Goal: Task Accomplishment & Management: Use online tool/utility

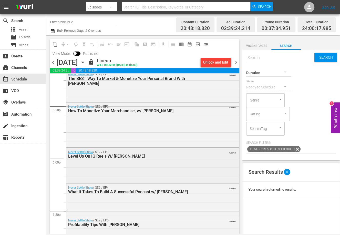
scroll to position [2353, 0]
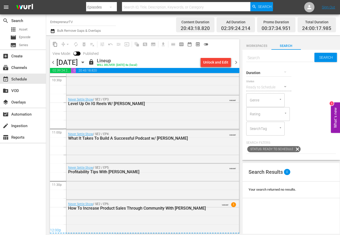
click at [47, 30] on div "Channel Title EntrepreneurTV Bulk Remove Gaps & Overlaps Content Duration 20:43…" at bounding box center [193, 24] width 294 height 21
click at [52, 31] on icon "button" at bounding box center [52, 31] width 5 height 6
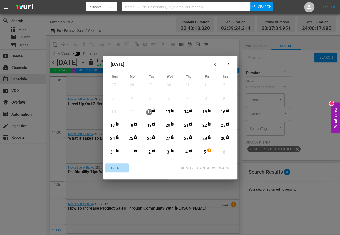
click at [113, 168] on div "CLOSE" at bounding box center [117, 168] width 20 height 6
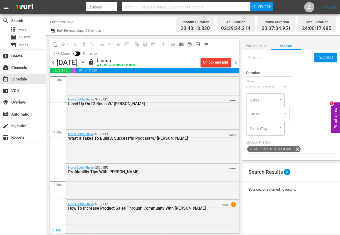
click at [86, 63] on icon "button" at bounding box center [83, 63] width 6 height 6
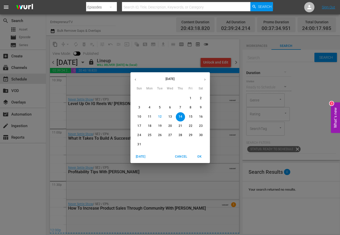
click at [206, 76] on button "button" at bounding box center [205, 80] width 10 height 10
click at [189, 99] on span "5" at bounding box center [190, 98] width 9 height 4
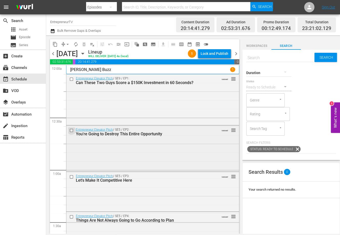
click at [71, 132] on input "checkbox" at bounding box center [72, 130] width 5 height 4
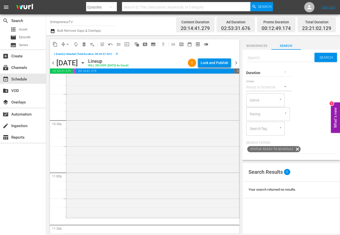
scroll to position [2353, 0]
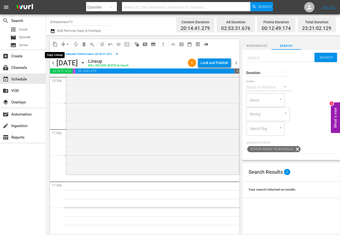
click at [56, 43] on span "content_copy" at bounding box center [55, 44] width 5 height 5
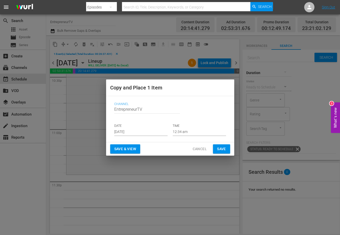
click at [126, 134] on input "[DATE]" at bounding box center [140, 132] width 53 height 8
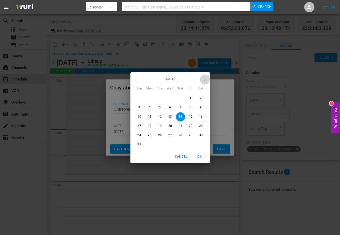
click at [204, 77] on button "button" at bounding box center [205, 80] width 10 height 10
click at [190, 95] on button "5" at bounding box center [190, 98] width 9 height 9
type input "[DATE]"
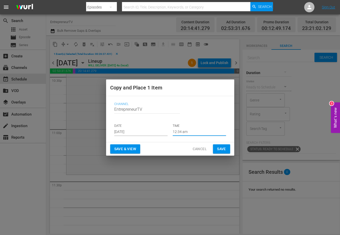
click at [178, 130] on input "12:34 am" at bounding box center [199, 132] width 53 height 8
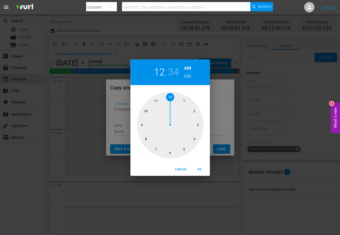
click at [155, 105] on div at bounding box center [170, 125] width 67 height 67
click at [191, 75] on div "11 : 34 AM PM" at bounding box center [171, 73] width 80 height 26
click at [189, 77] on h6 "PM" at bounding box center [187, 76] width 7 height 8
click at [200, 169] on span "OK" at bounding box center [200, 169] width 12 height 5
type input "11:34 pm"
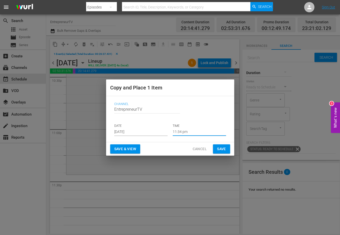
click at [218, 154] on div "Save & View Cancel Save" at bounding box center [170, 149] width 128 height 14
click at [221, 149] on span "Save" at bounding box center [221, 149] width 9 height 6
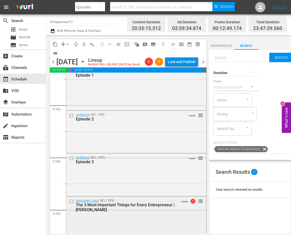
scroll to position [2113, 0]
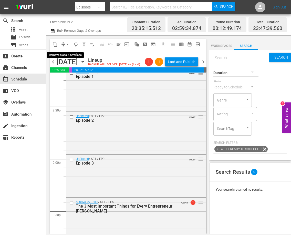
click at [66, 45] on span "arrow_drop_down" at bounding box center [67, 44] width 5 height 5
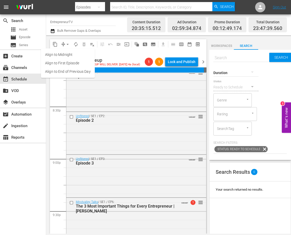
click at [70, 73] on li "Align to End of Previous Day" at bounding box center [68, 71] width 54 height 8
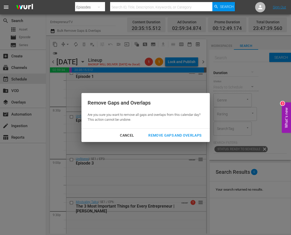
click at [182, 133] on div "Remove Gaps and Overlaps" at bounding box center [174, 135] width 61 height 6
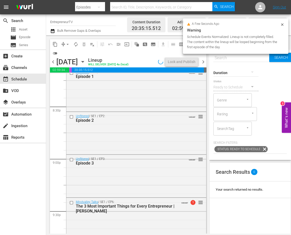
scroll to position [2352, 0]
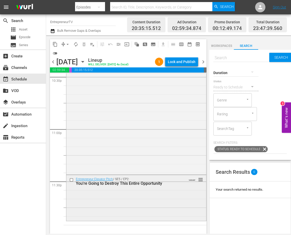
click at [125, 210] on div "Entrepreneur Elevator Pitch / SE5 / EP2: You're Going to Destroy This Entire Op…" at bounding box center [136, 197] width 140 height 45
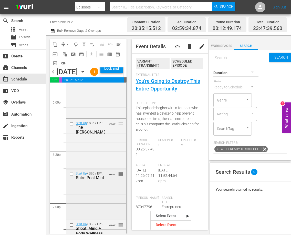
scroll to position [1868, 0]
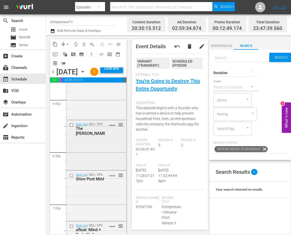
click at [88, 164] on div "Start Up / SE6 / EP3: The [PERSON_NAME] VARIANT reorder" at bounding box center [96, 144] width 60 height 49
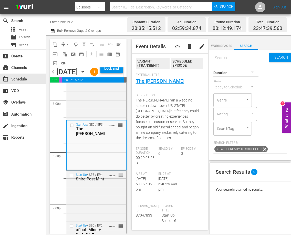
click at [88, 167] on div "Start Up / SE6 / EP3: The [PERSON_NAME] VARIANT reorder" at bounding box center [97, 145] width 60 height 49
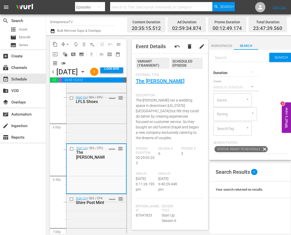
scroll to position [1843, 0]
click at [91, 135] on div "Start Up / SE6 / EP2: LFLS Shoes VARIANT reorder" at bounding box center [96, 118] width 60 height 49
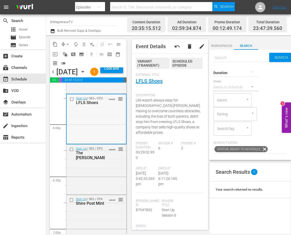
click at [89, 140] on div "Start Up / SE6 / EP2: LFLS Shoes VARIANT reorder" at bounding box center [97, 118] width 60 height 49
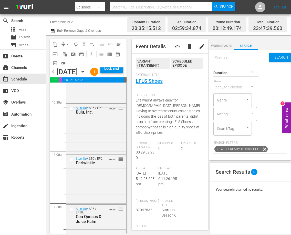
scroll to position [1083, 0]
click at [87, 146] on div "Start Up / SE6 / EP8: Bulu, Inc. VARIANT reorder" at bounding box center [96, 128] width 60 height 49
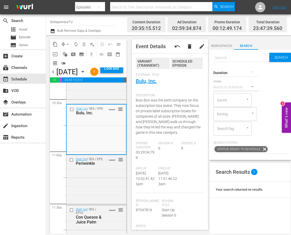
click at [87, 154] on div "Start Up / SE6 / EP8: Bulu, Inc. VARIANT reorder" at bounding box center [97, 129] width 60 height 49
click at [73, 112] on input "checkbox" at bounding box center [72, 109] width 5 height 4
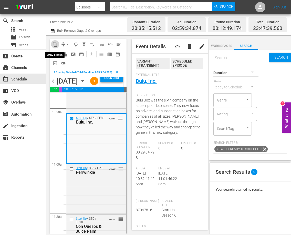
click at [54, 45] on span "content_copy" at bounding box center [55, 44] width 5 height 5
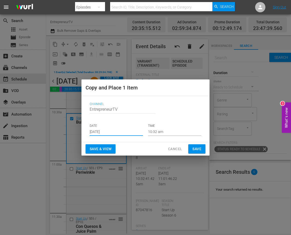
click at [108, 131] on input "[DATE]" at bounding box center [116, 132] width 53 height 8
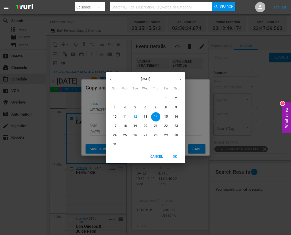
click at [177, 78] on button "button" at bounding box center [180, 80] width 10 height 10
click at [165, 100] on p "5" at bounding box center [166, 98] width 2 height 4
type input "[DATE]"
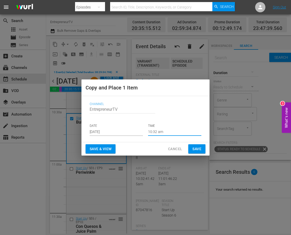
click at [159, 133] on input "10:32 am" at bounding box center [174, 132] width 53 height 8
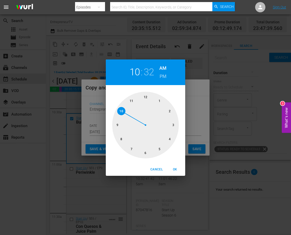
click at [133, 102] on div at bounding box center [145, 125] width 67 height 67
click at [165, 76] on h6 "PM" at bounding box center [163, 76] width 7 height 8
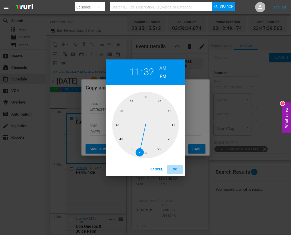
click at [177, 169] on span "OK" at bounding box center [175, 169] width 12 height 5
type input "11:32 pm"
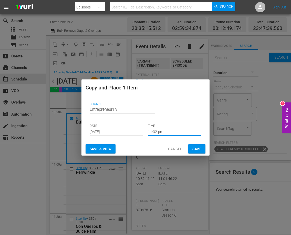
click at [198, 153] on button "Save" at bounding box center [197, 148] width 17 height 9
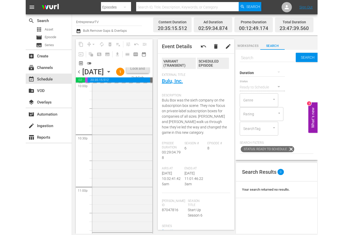
scroll to position [2378, 0]
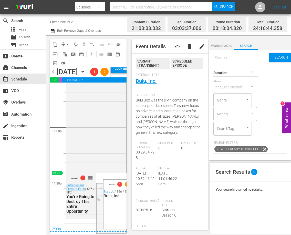
drag, startPoint x: 122, startPoint y: 190, endPoint x: 123, endPoint y: 177, distance: 13.1
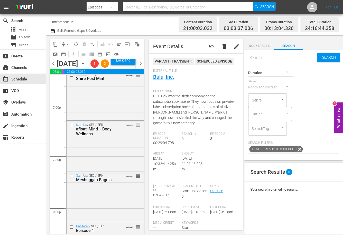
scroll to position [2370, 0]
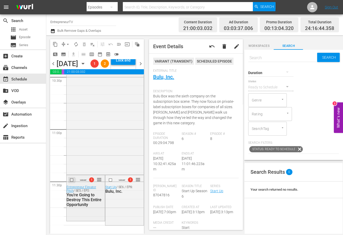
click at [72, 180] on input "checkbox" at bounding box center [72, 180] width 5 height 4
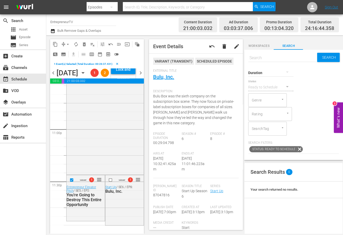
click at [86, 43] on span "delete_forever_outlined" at bounding box center [84, 44] width 5 height 5
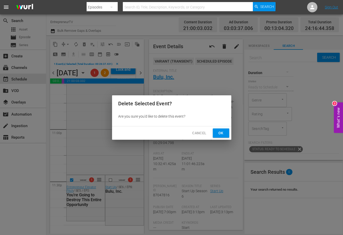
click at [218, 135] on span "Ok" at bounding box center [221, 133] width 8 height 6
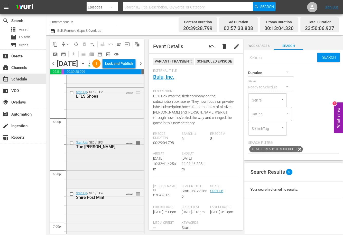
scroll to position [1855, 0]
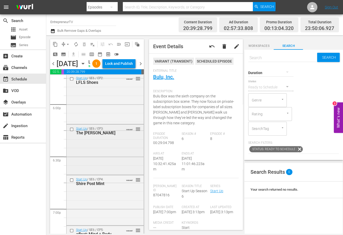
click at [110, 174] on div "Start Up / SE6 / EP3: The [PERSON_NAME] VARIANT reorder" at bounding box center [104, 149] width 77 height 49
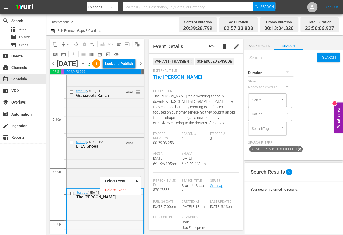
scroll to position [1789, 0]
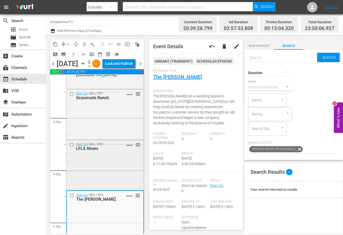
click at [87, 180] on div "Start Up / SE6 / EP2: LFLS Shoes VARIANT reorder" at bounding box center [104, 164] width 77 height 49
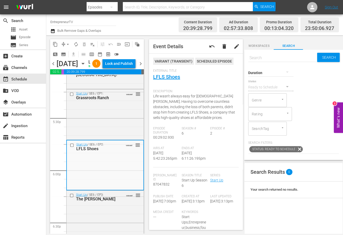
scroll to position [2370, 0]
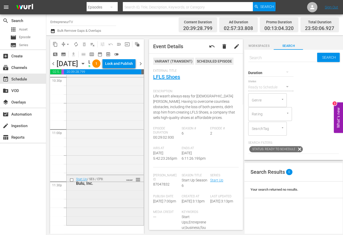
click at [93, 187] on div "Start Up / SE6 / EP8: Bulu, Inc. VARIANT reorder" at bounding box center [104, 181] width 77 height 13
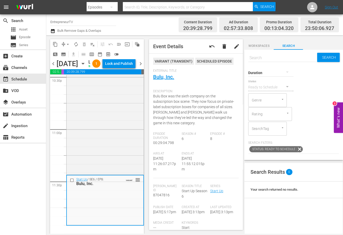
click at [265, 71] on div at bounding box center [270, 72] width 45 height 14
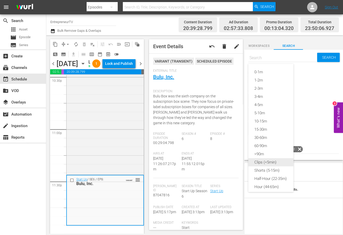
click at [273, 164] on div "Clips (<5min)" at bounding box center [270, 162] width 45 height 8
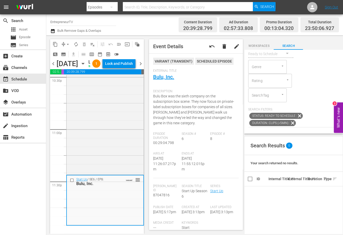
scroll to position [0, 0]
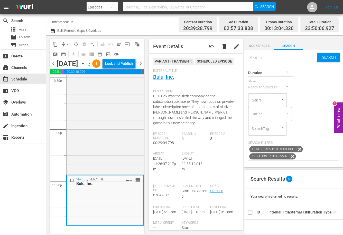
click at [290, 155] on icon at bounding box center [292, 156] width 6 height 6
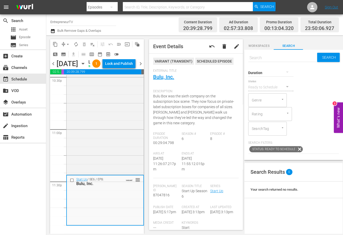
click at [280, 72] on div at bounding box center [270, 72] width 45 height 14
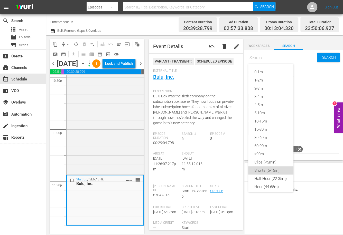
click at [274, 173] on div "Shorts (5-15m)" at bounding box center [270, 171] width 45 height 8
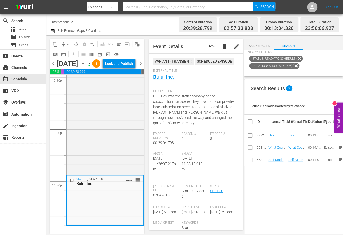
scroll to position [120, 0]
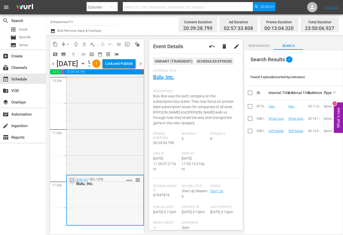
click at [72, 181] on input "checkbox" at bounding box center [72, 180] width 5 height 4
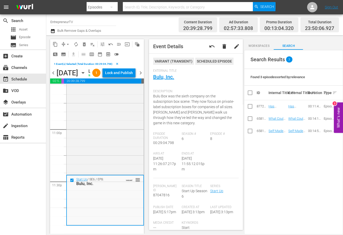
click at [83, 45] on span "delete_forever_outlined" at bounding box center [84, 44] width 5 height 5
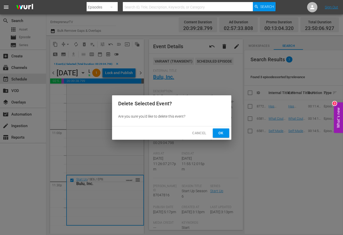
drag, startPoint x: 222, startPoint y: 133, endPoint x: 222, endPoint y: 129, distance: 4.4
click at [222, 133] on span "Ok" at bounding box center [221, 133] width 8 height 6
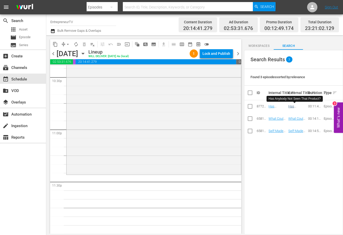
scroll to position [0, 0]
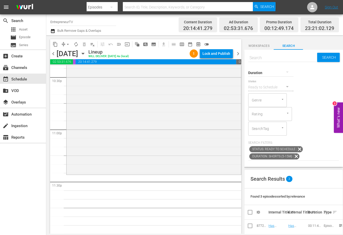
click at [294, 156] on icon at bounding box center [296, 156] width 6 height 6
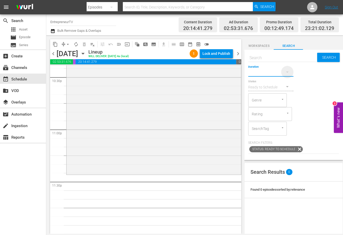
click at [284, 71] on icon "button" at bounding box center [287, 72] width 6 height 6
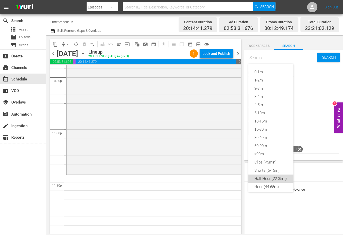
click at [277, 181] on div "Half-Hour (22-35m)" at bounding box center [270, 179] width 45 height 8
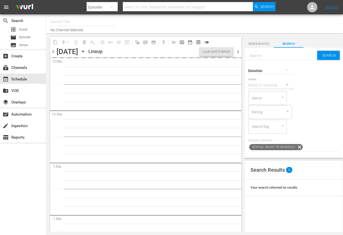
type input "EntrepreneurTV (1868)"
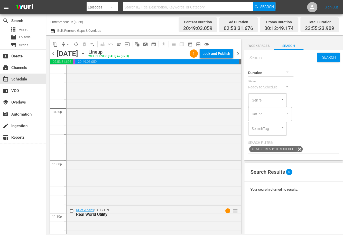
scroll to position [2344, 0]
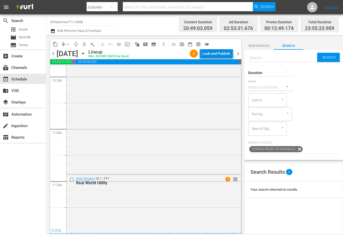
click at [216, 55] on div "Lock and Publish" at bounding box center [216, 53] width 28 height 9
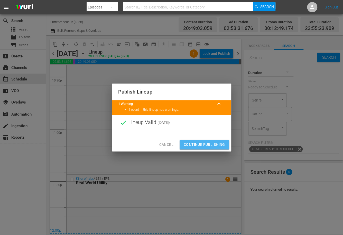
click at [194, 149] on button "Continue Publishing" at bounding box center [204, 144] width 50 height 9
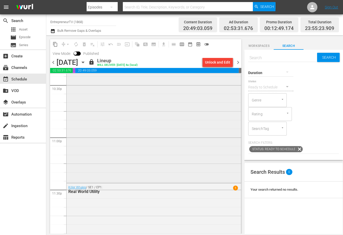
scroll to position [2353, 0]
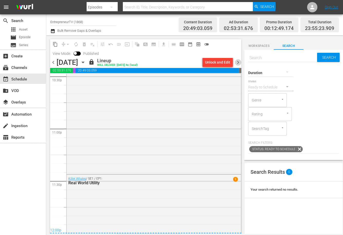
click at [237, 61] on span "chevron_right" at bounding box center [238, 62] width 6 height 6
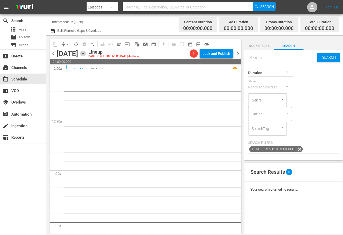
click at [86, 54] on icon "button" at bounding box center [83, 54] width 6 height 6
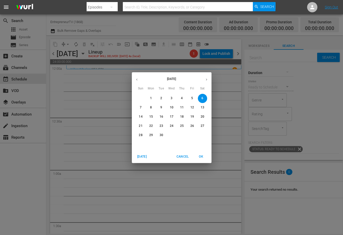
click at [138, 80] on icon "button" at bounding box center [137, 80] width 4 height 4
click at [202, 109] on p "9" at bounding box center [202, 107] width 2 height 4
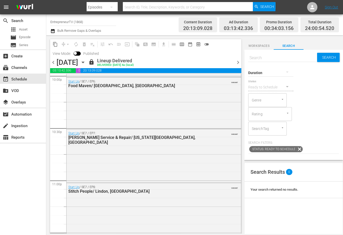
scroll to position [2353, 0]
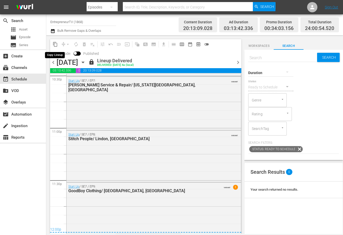
click at [56, 44] on span "content_copy" at bounding box center [55, 44] width 5 height 5
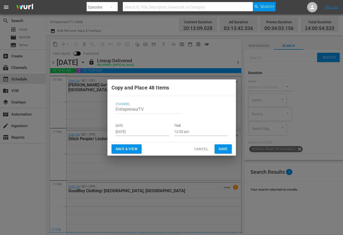
click at [133, 132] on input "[DATE]" at bounding box center [141, 132] width 53 height 8
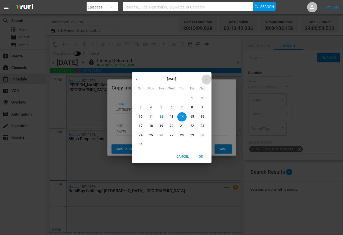
click at [203, 77] on button "button" at bounding box center [206, 80] width 10 height 10
click at [204, 100] on span "6" at bounding box center [202, 98] width 9 height 4
type input "Sep 6th 2025"
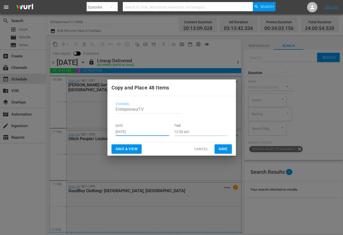
click at [216, 149] on button "Save" at bounding box center [222, 148] width 17 height 9
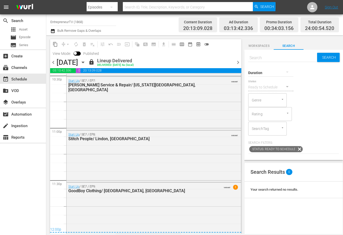
click at [86, 61] on icon "button" at bounding box center [83, 63] width 6 height 6
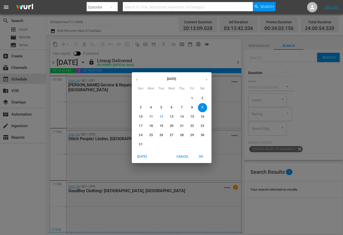
click at [202, 81] on button "button" at bounding box center [206, 80] width 10 height 10
click at [202, 99] on p "6" at bounding box center [202, 98] width 2 height 4
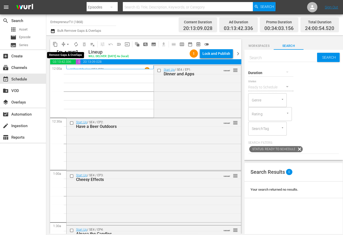
click at [67, 45] on span "arrow_drop_down" at bounding box center [67, 44] width 5 height 5
click at [73, 71] on li "Align to End of Previous Day" at bounding box center [68, 71] width 54 height 8
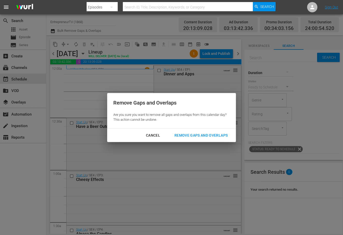
click at [187, 136] on div "Remove Gaps and Overlaps" at bounding box center [200, 135] width 61 height 6
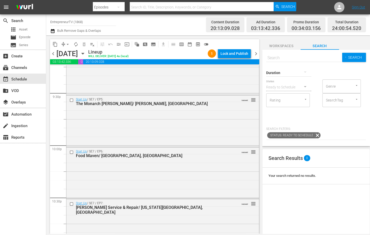
scroll to position [2346, 0]
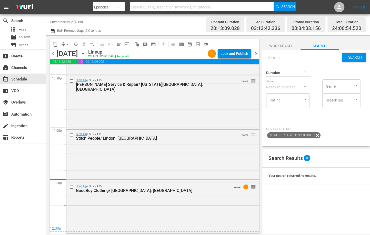
click at [241, 54] on div "Lock and Publish" at bounding box center [235, 53] width 28 height 9
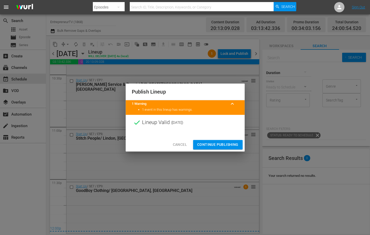
click at [212, 145] on span "Continue Publishing" at bounding box center [217, 145] width 41 height 6
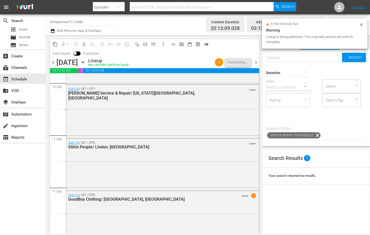
click at [78, 60] on div "Saturday, September 6th" at bounding box center [67, 62] width 22 height 8
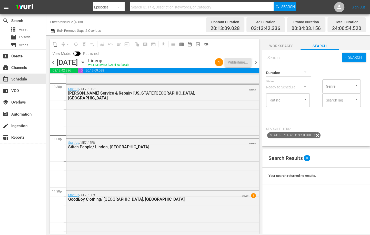
click at [86, 62] on icon "button" at bounding box center [83, 63] width 6 height 6
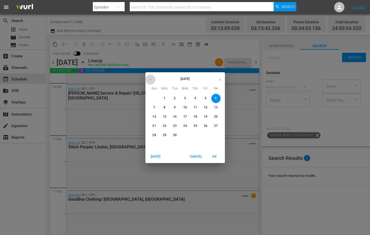
click at [149, 83] on button "button" at bounding box center [150, 80] width 10 height 10
click at [154, 119] on p "10" at bounding box center [154, 117] width 4 height 4
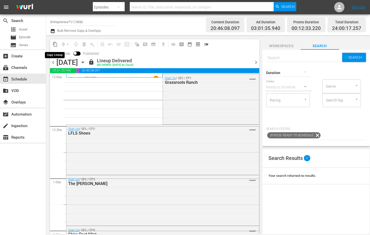
click at [54, 44] on span "content_copy" at bounding box center [55, 44] width 5 height 5
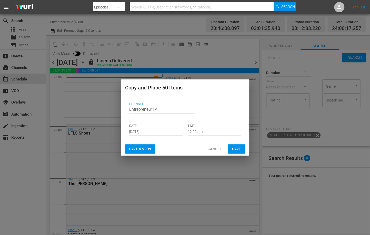
click at [140, 136] on div "Channel Channel Title EntrepreneurTV DATE Aug 14th 2025 TIME 12:00 am" at bounding box center [185, 119] width 120 height 42
click at [140, 134] on input "[DATE]" at bounding box center [155, 132] width 53 height 8
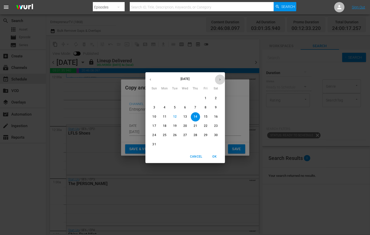
click at [217, 79] on button "button" at bounding box center [220, 80] width 10 height 10
click at [154, 110] on p "7" at bounding box center [154, 107] width 2 height 4
type input "Sep 7th 2025"
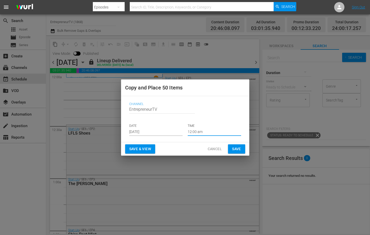
click at [193, 134] on input "12:00 am" at bounding box center [214, 132] width 53 height 8
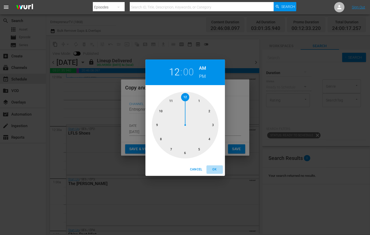
click at [215, 170] on span "OK" at bounding box center [215, 169] width 12 height 5
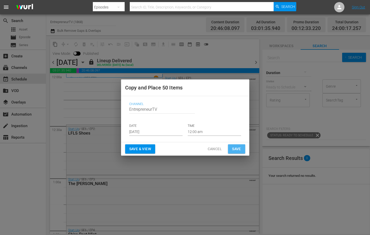
click at [234, 150] on span "Save" at bounding box center [236, 149] width 9 height 6
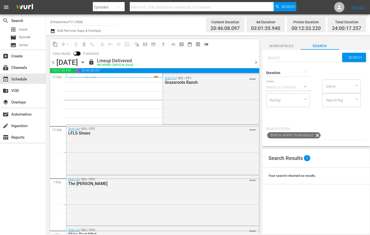
click at [256, 65] on span "chevron_right" at bounding box center [256, 62] width 6 height 6
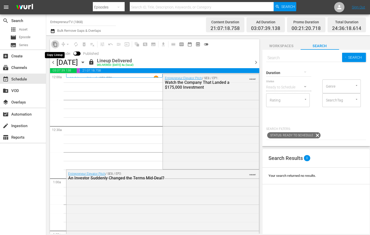
click at [56, 46] on span "content_copy" at bounding box center [55, 44] width 5 height 5
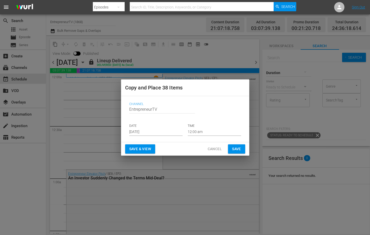
click at [136, 131] on input "[DATE]" at bounding box center [155, 132] width 53 height 8
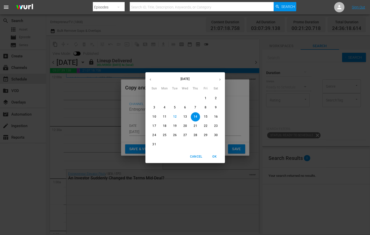
click at [219, 80] on icon "button" at bounding box center [220, 80] width 4 height 4
click at [164, 109] on p "8" at bounding box center [165, 107] width 2 height 4
type input "Sep 8th 2025"
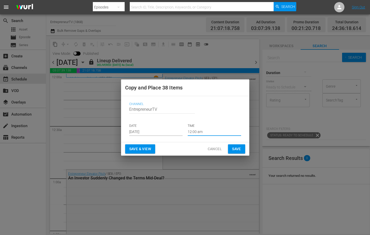
click at [197, 129] on input "12:00 am" at bounding box center [214, 132] width 53 height 8
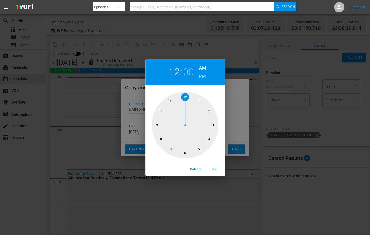
click at [215, 167] on button "OK" at bounding box center [215, 169] width 16 height 8
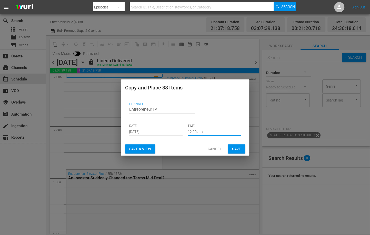
click at [235, 149] on span "Save" at bounding box center [236, 149] width 9 height 6
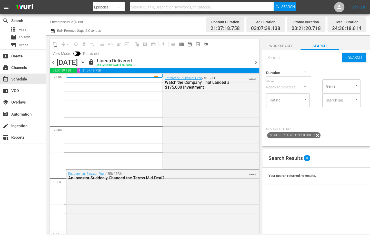
click at [256, 64] on span "chevron_right" at bounding box center [256, 62] width 6 height 6
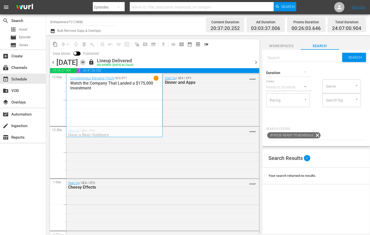
click at [86, 63] on icon "button" at bounding box center [83, 63] width 6 height 6
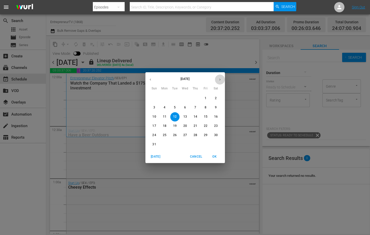
click at [221, 81] on icon "button" at bounding box center [220, 80] width 4 height 4
click at [217, 99] on p "6" at bounding box center [216, 98] width 2 height 4
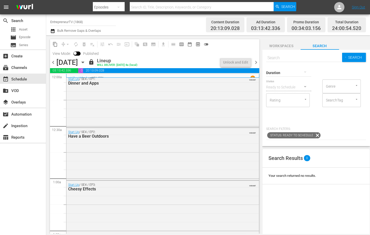
click at [257, 62] on span "chevron_right" at bounding box center [256, 62] width 6 height 6
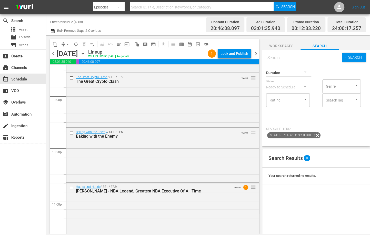
scroll to position [2344, 0]
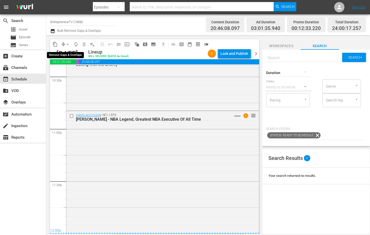
click at [66, 46] on span "arrow_drop_down" at bounding box center [67, 44] width 5 height 5
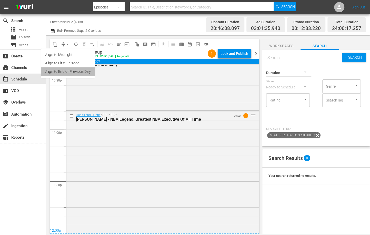
click at [68, 75] on li "Align to End of Previous Day" at bounding box center [68, 71] width 54 height 8
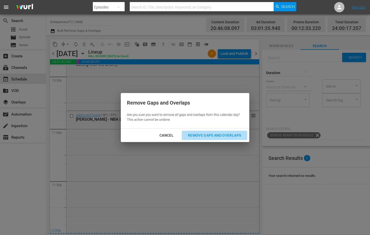
click at [227, 136] on div "Remove Gaps and Overlaps" at bounding box center [214, 135] width 61 height 6
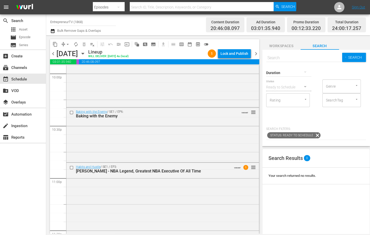
scroll to position [2347, 0]
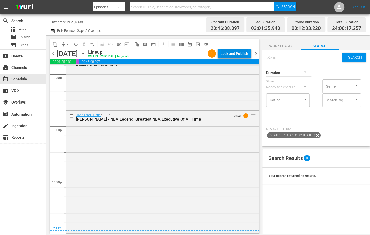
click at [232, 55] on div "Lock and Publish" at bounding box center [235, 53] width 28 height 9
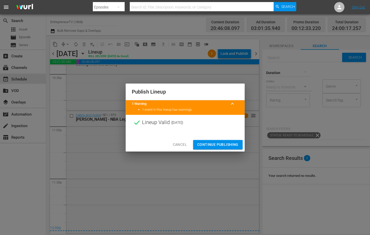
click at [222, 136] on div at bounding box center [185, 134] width 119 height 8
click at [221, 144] on span "Continue Publishing" at bounding box center [217, 145] width 41 height 6
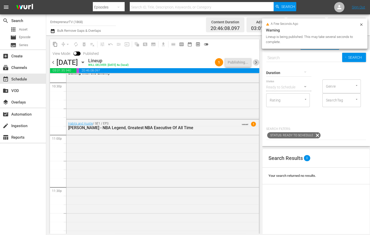
click at [254, 61] on span "chevron_right" at bounding box center [256, 62] width 6 height 6
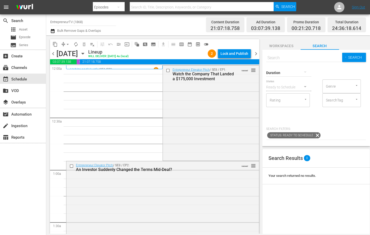
click at [66, 45] on span "arrow_drop_down" at bounding box center [67, 44] width 5 height 5
click at [82, 71] on li "Align to End of Previous Day" at bounding box center [68, 71] width 54 height 8
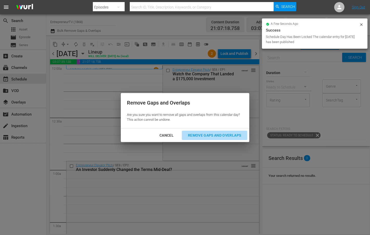
click at [212, 133] on div "Remove Gaps and Overlaps" at bounding box center [214, 135] width 61 height 6
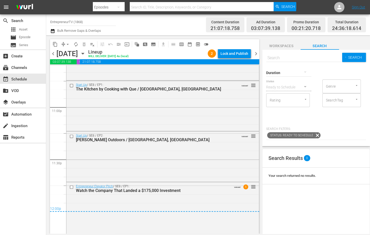
scroll to position [2410, 0]
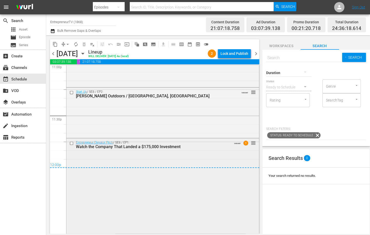
click at [189, 180] on div "Entrepreneur Elevator Pitch / SE8 / EP1: Watch the Company That Landed a $175,0…" at bounding box center [162, 186] width 193 height 94
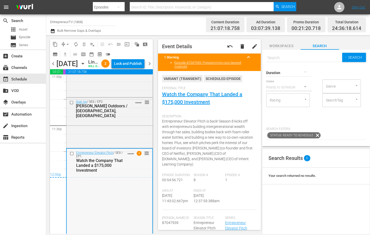
click at [121, 206] on div "Entrepreneur Elevator Pitch / SE8 / EP1: Watch the Company That Landed a $175,0…" at bounding box center [110, 196] width 86 height 94
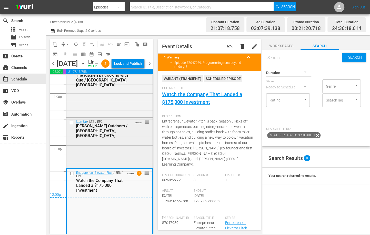
scroll to position [2389, 0]
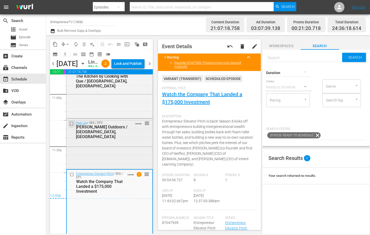
click at [72, 126] on input "checkbox" at bounding box center [72, 124] width 5 height 4
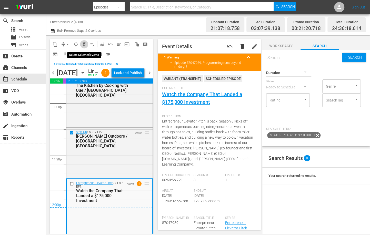
click at [83, 42] on span "delete_forever_outlined" at bounding box center [84, 44] width 5 height 5
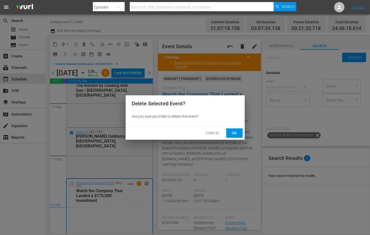
click at [238, 126] on div "Delete Selected Event? Are you sure you'd like to delete this event? Cancel Ok" at bounding box center [185, 117] width 119 height 45
click at [238, 129] on button "Ok" at bounding box center [234, 133] width 16 height 9
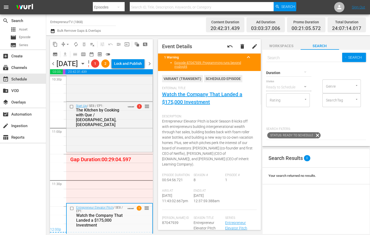
scroll to position [2360, 0]
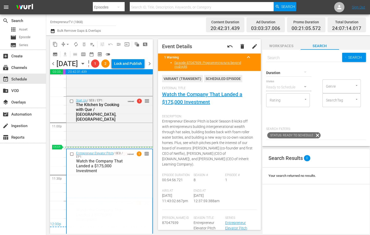
drag, startPoint x: 145, startPoint y: 219, endPoint x: 146, endPoint y: 164, distance: 54.9
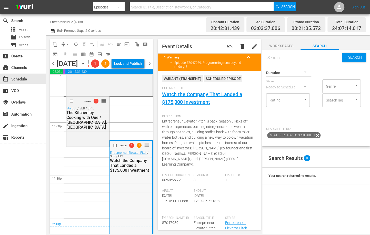
scroll to position [2378, 0]
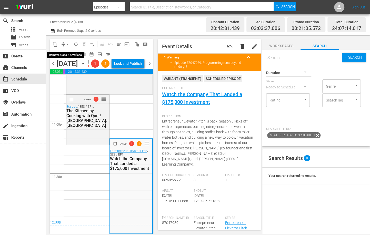
click at [68, 45] on span "arrow_drop_down" at bounding box center [67, 44] width 5 height 5
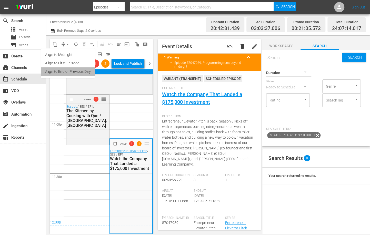
click at [77, 71] on li "Align to End of Previous Day" at bounding box center [68, 71] width 54 height 8
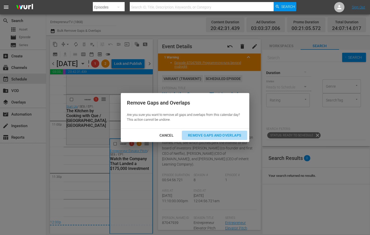
click at [196, 136] on div "Remove Gaps and Overlaps" at bounding box center [214, 135] width 61 height 6
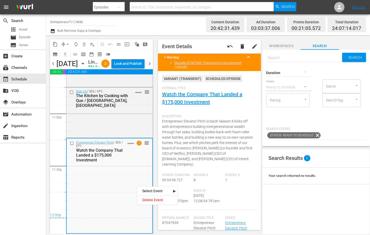
scroll to position [2381, 0]
click at [137, 186] on div "Entrepreneur Elevator Pitch / SE8 / EP1: Watch the Company That Landed a $175,0…" at bounding box center [110, 186] width 86 height 94
click at [132, 67] on div "Lock and Publish" at bounding box center [128, 63] width 28 height 9
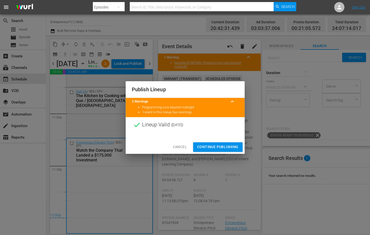
click at [212, 148] on span "Continue Publishing" at bounding box center [217, 147] width 41 height 6
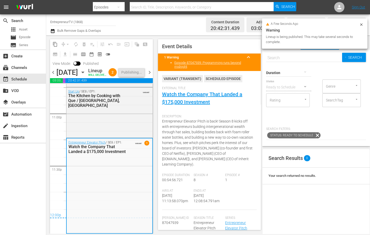
click at [150, 76] on span "chevron_right" at bounding box center [149, 72] width 6 height 6
